Goal: Task Accomplishment & Management: Use online tool/utility

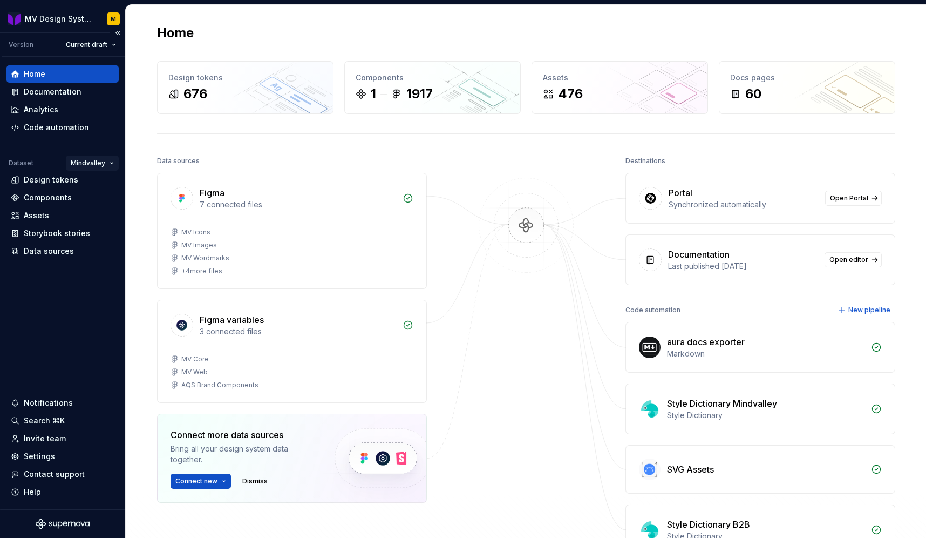
click at [103, 158] on html "MV Design System M Version Current draft Home Documentation Analytics Code auto…" at bounding box center [463, 269] width 926 height 538
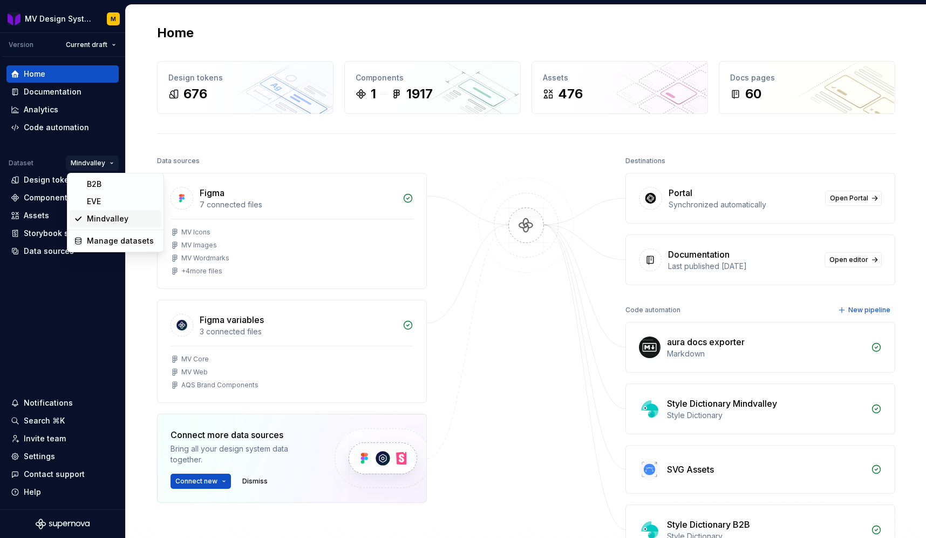
click at [103, 214] on div "Mindvalley" at bounding box center [122, 218] width 70 height 11
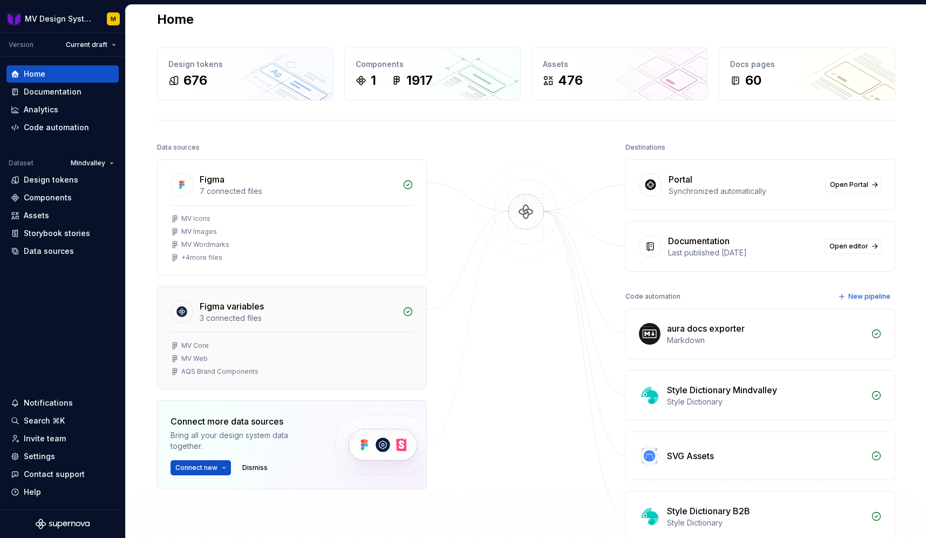
scroll to position [15, 0]
click at [66, 254] on div "Data sources" at bounding box center [49, 251] width 50 height 11
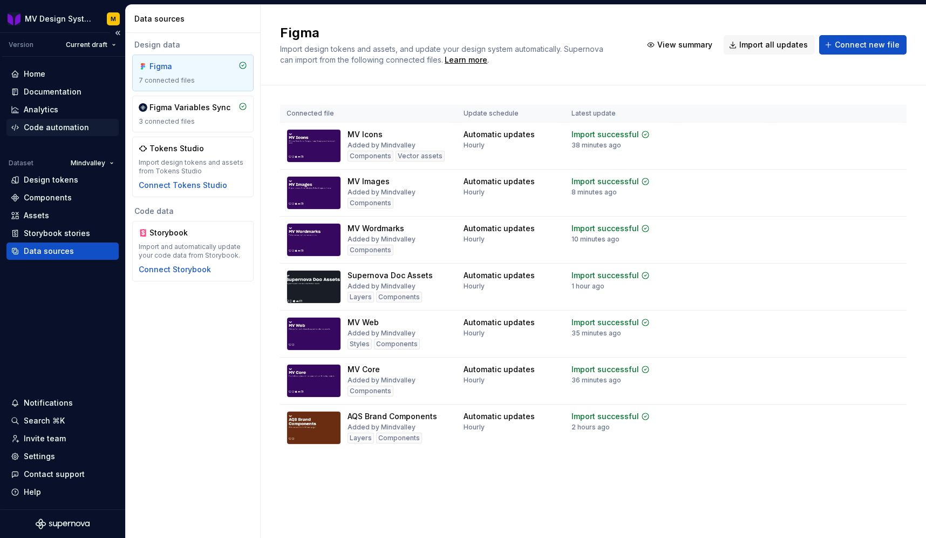
click at [68, 129] on div "Code automation" at bounding box center [56, 127] width 65 height 11
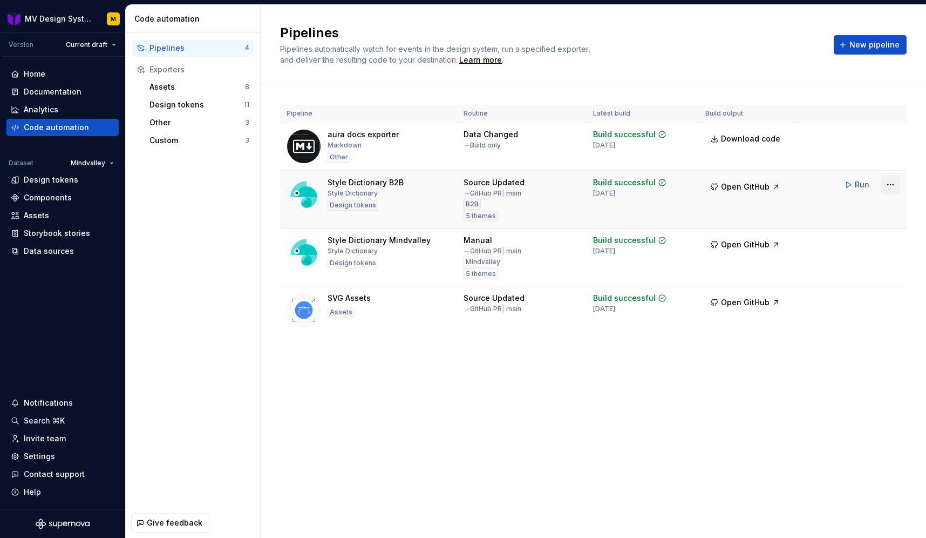
click at [893, 189] on html "MV Design System M Version Current draft Home Documentation Analytics Code auto…" at bounding box center [463, 269] width 926 height 538
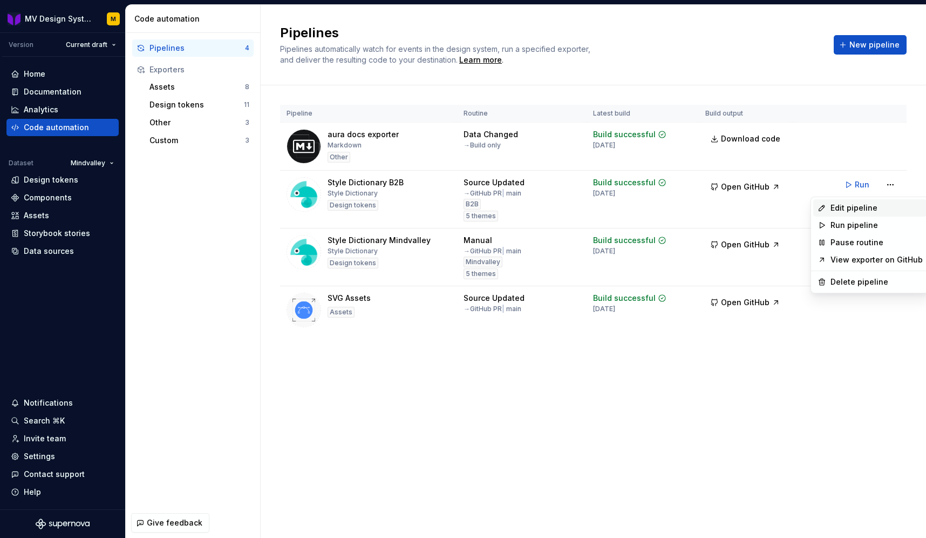
click at [878, 214] on div "Edit pipeline" at bounding box center [871, 207] width 114 height 17
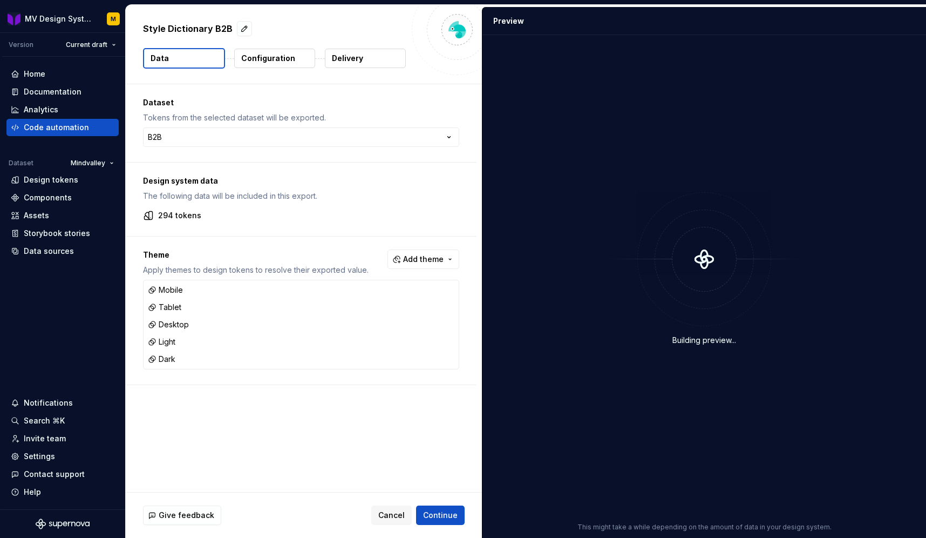
click at [377, 111] on div "**********" at bounding box center [301, 123] width 351 height 78
click at [282, 59] on p "Configuration" at bounding box center [268, 58] width 54 height 11
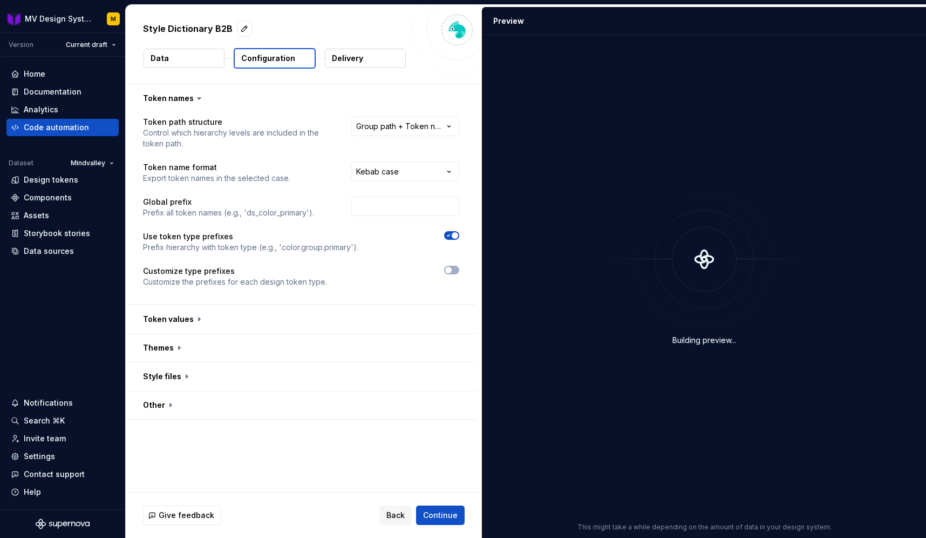
click at [171, 58] on button "Data" at bounding box center [184, 58] width 81 height 19
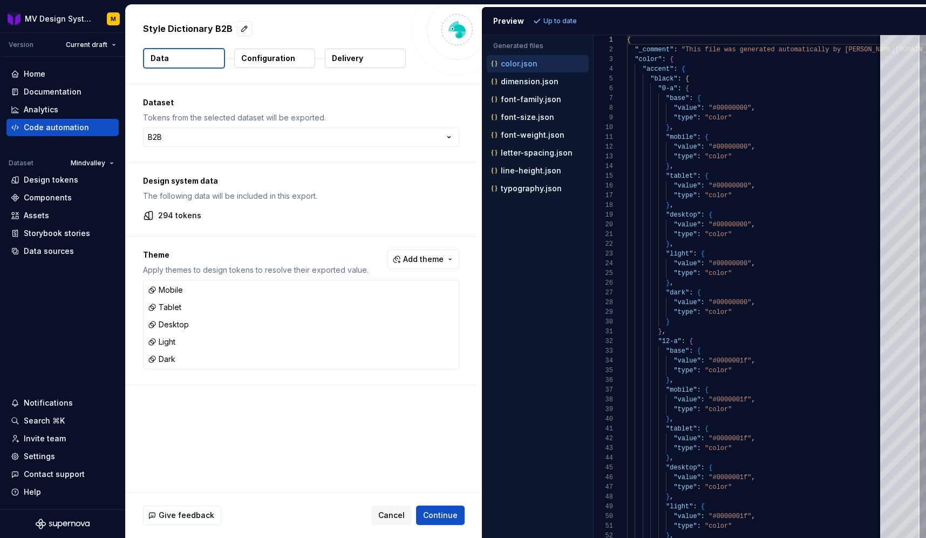
click at [266, 56] on p "Configuration" at bounding box center [268, 58] width 54 height 11
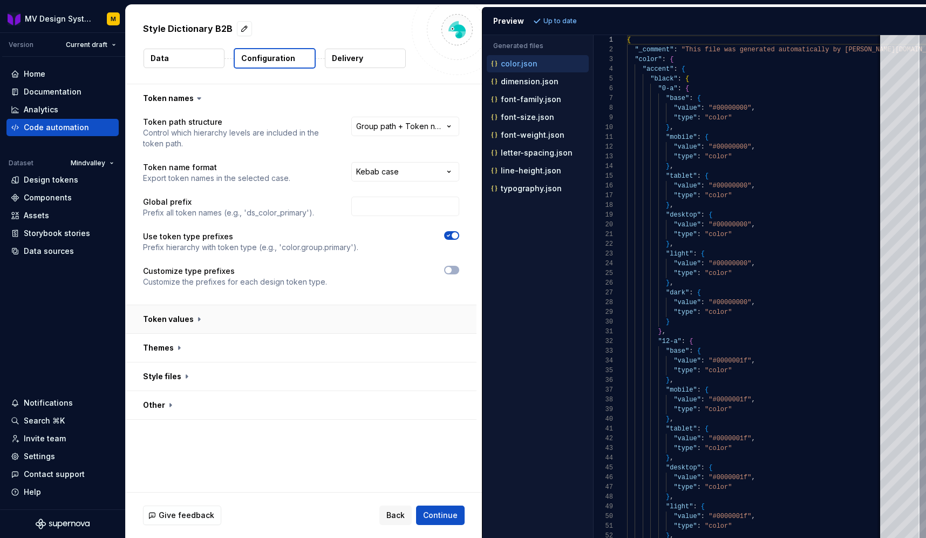
click at [268, 316] on button "button" at bounding box center [301, 319] width 351 height 28
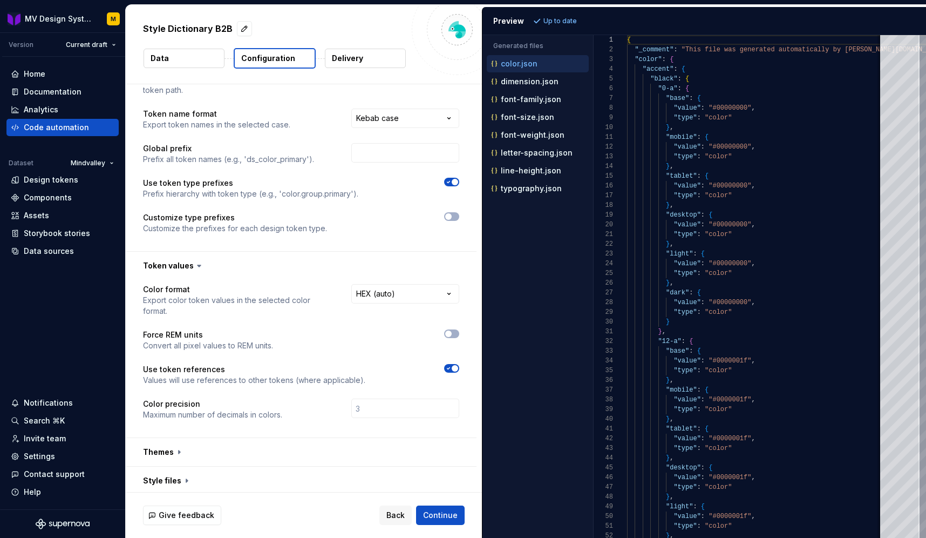
scroll to position [75, 0]
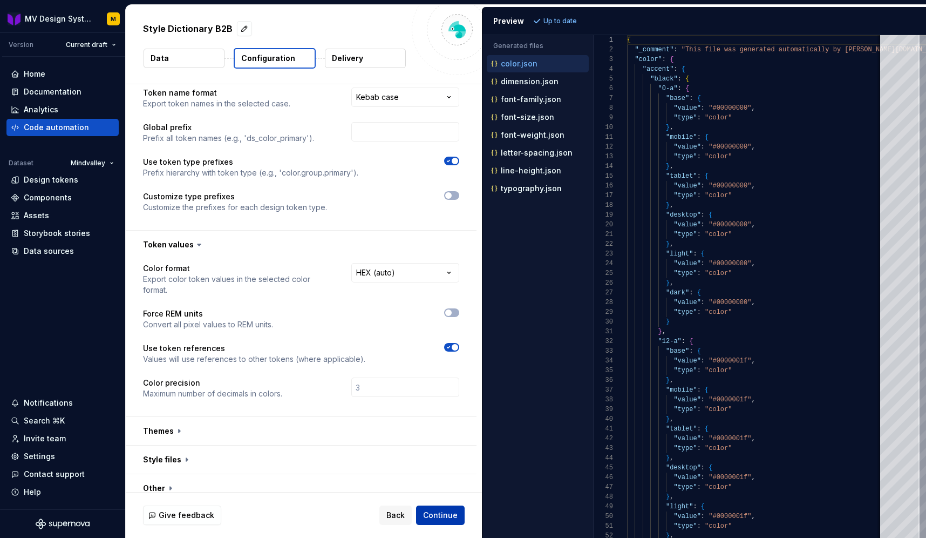
click at [442, 516] on span "Continue" at bounding box center [440, 515] width 35 height 11
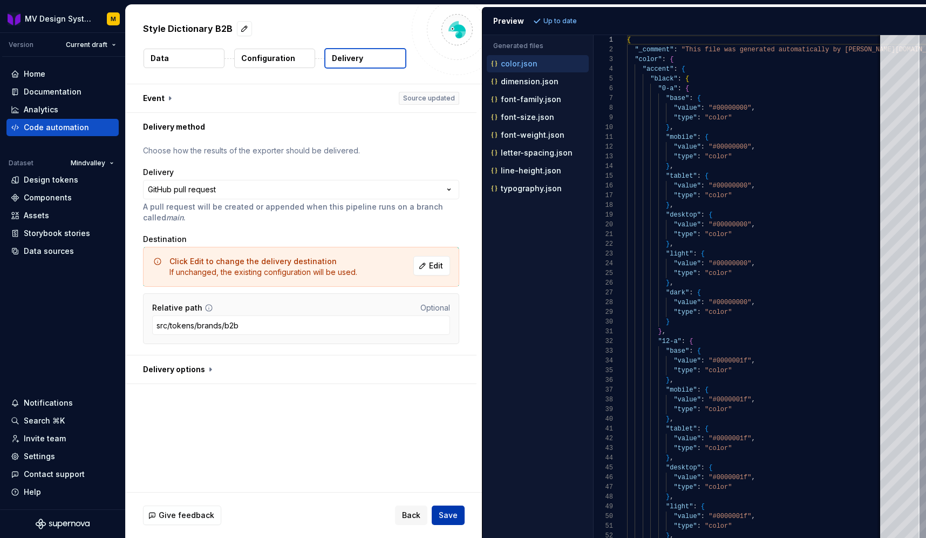
click at [450, 512] on span "Save" at bounding box center [448, 515] width 19 height 11
click at [524, 62] on p "color.json" at bounding box center [519, 63] width 37 height 9
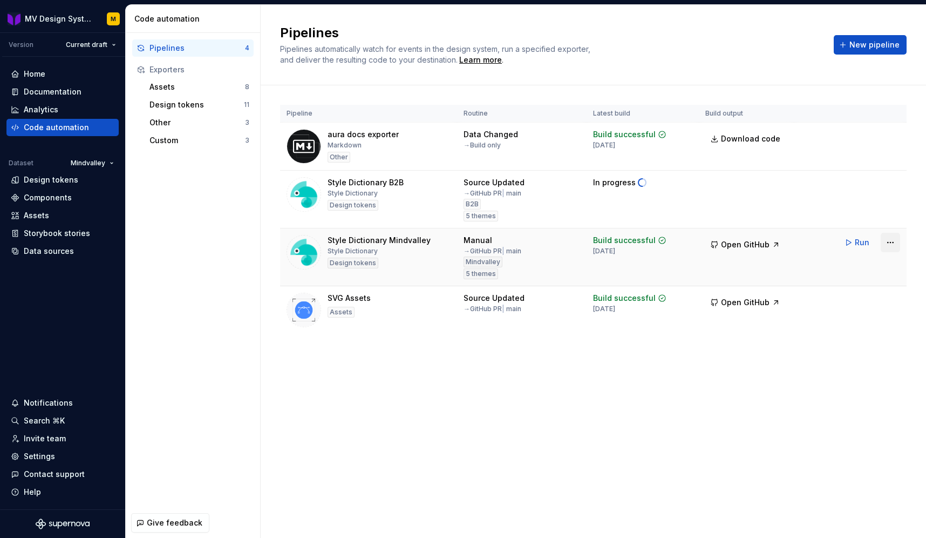
click at [887, 241] on html "MV Design System M Version Current draft Home Documentation Analytics Code auto…" at bounding box center [463, 269] width 926 height 538
click at [862, 265] on div "Edit pipeline" at bounding box center [877, 265] width 92 height 11
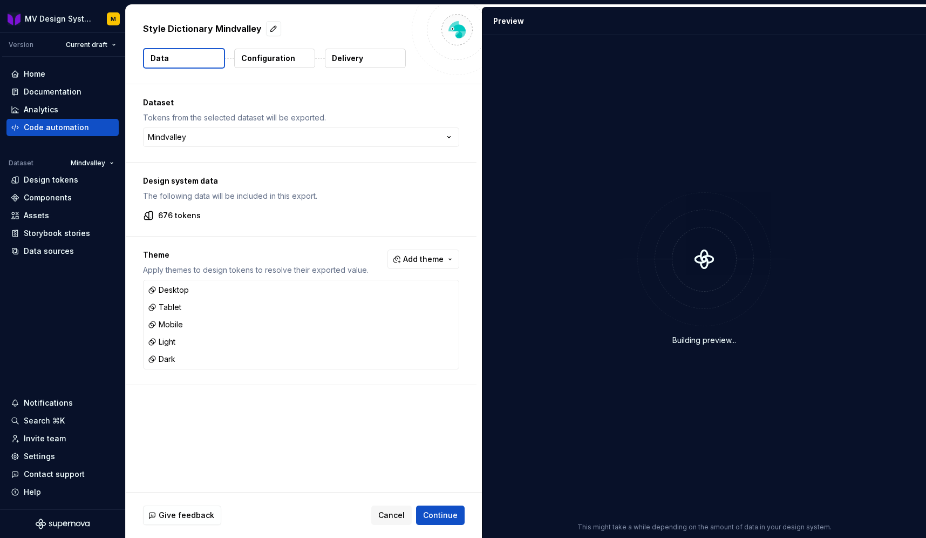
click at [272, 59] on p "Configuration" at bounding box center [268, 58] width 54 height 11
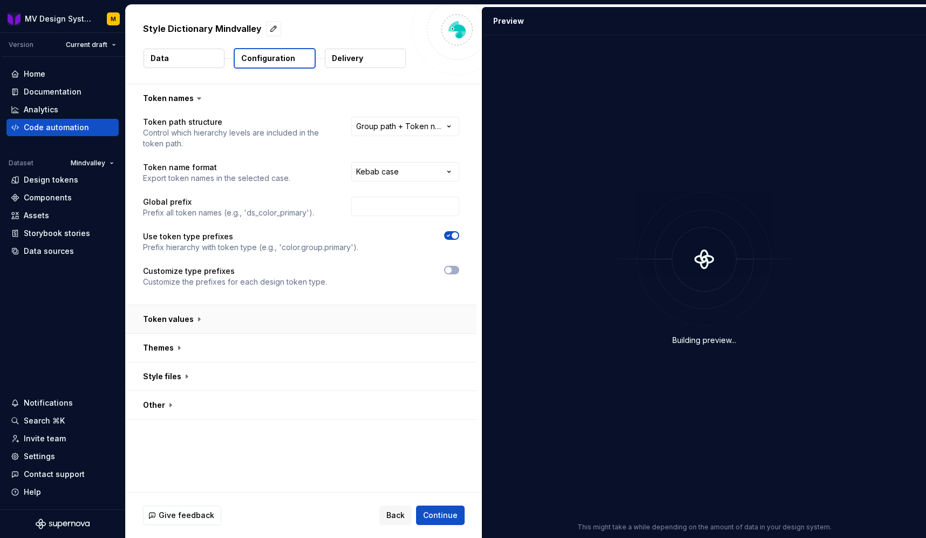
click at [317, 319] on button "button" at bounding box center [301, 319] width 351 height 28
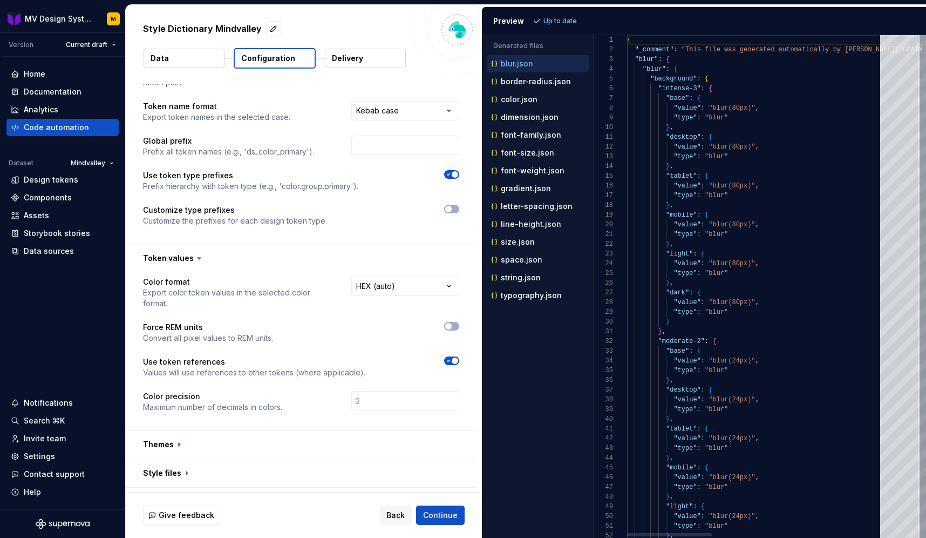
scroll to position [75, 0]
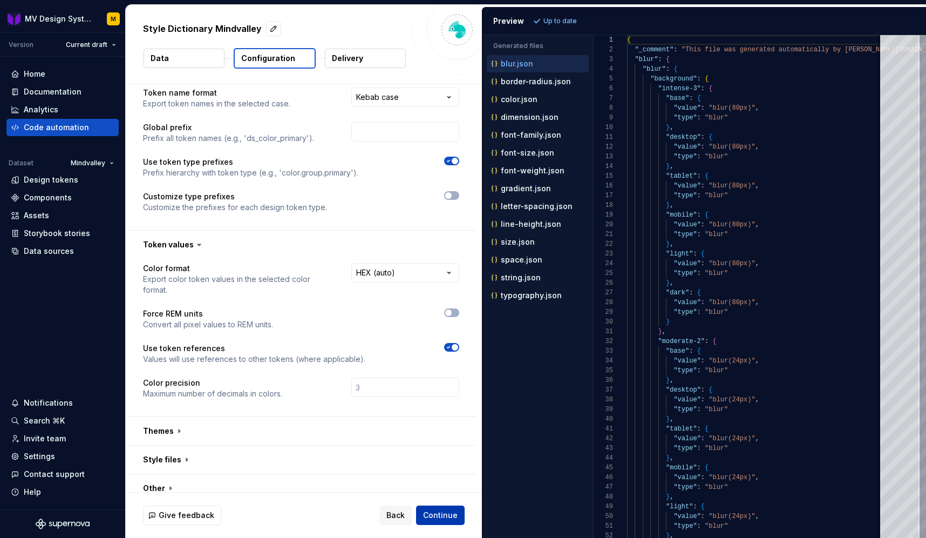
click at [444, 519] on span "Continue" at bounding box center [440, 515] width 35 height 11
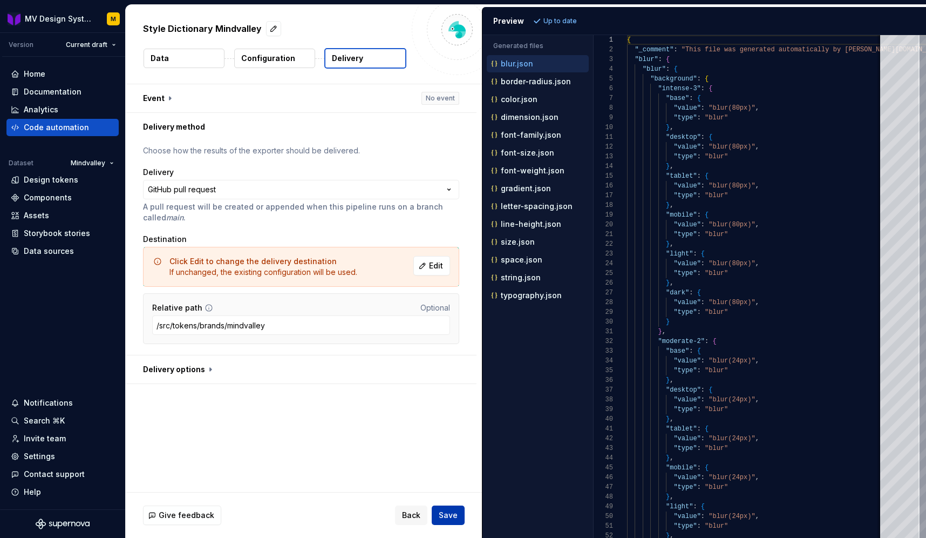
click at [455, 511] on span "Save" at bounding box center [448, 515] width 19 height 11
